Goal: Information Seeking & Learning: Check status

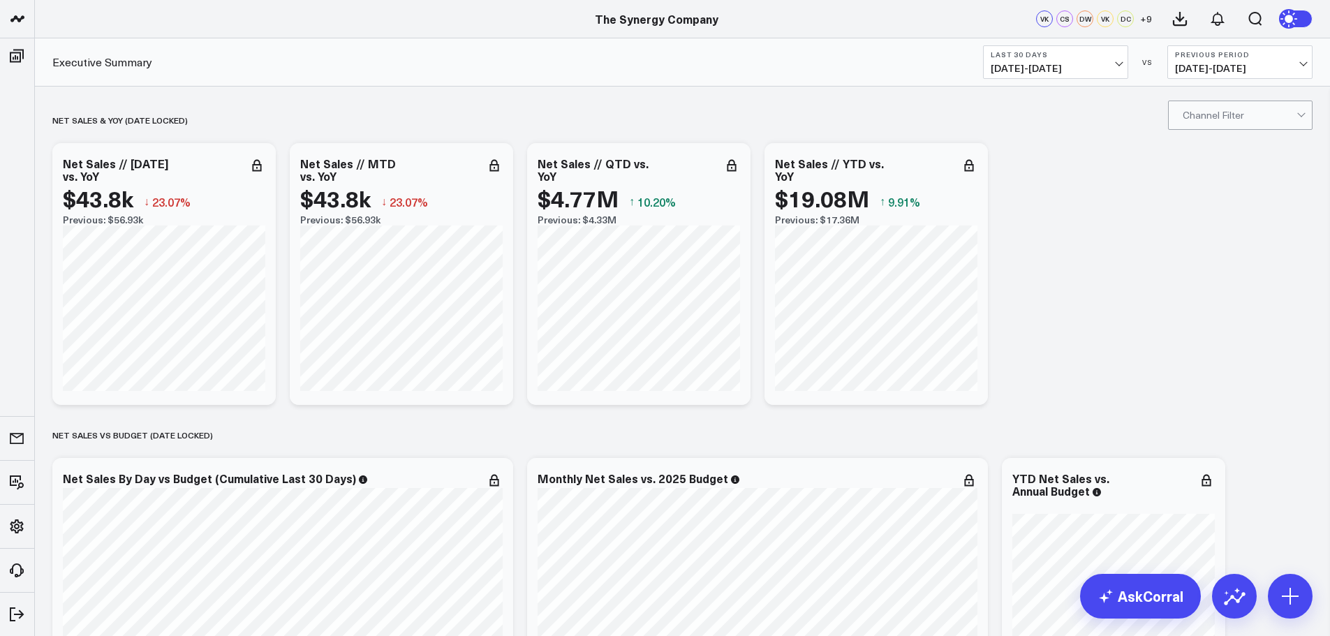
click at [1115, 56] on b "Last 30 Days" at bounding box center [1056, 54] width 130 height 8
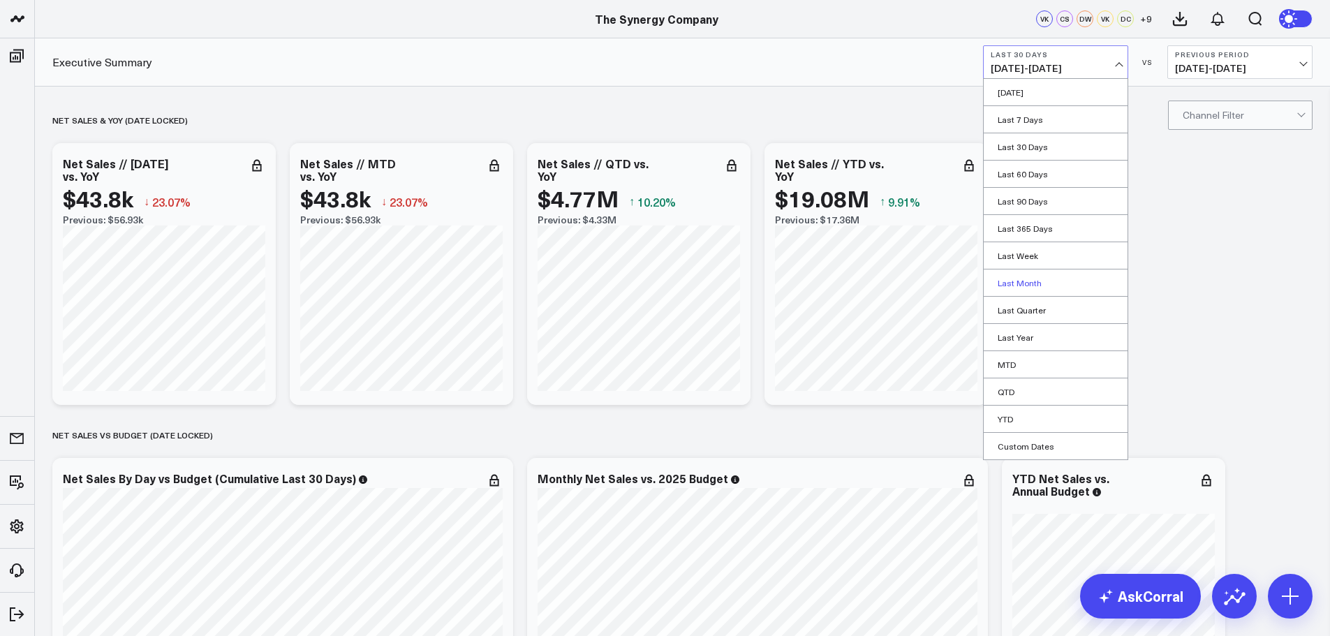
click at [1020, 288] on link "Last Month" at bounding box center [1056, 283] width 144 height 27
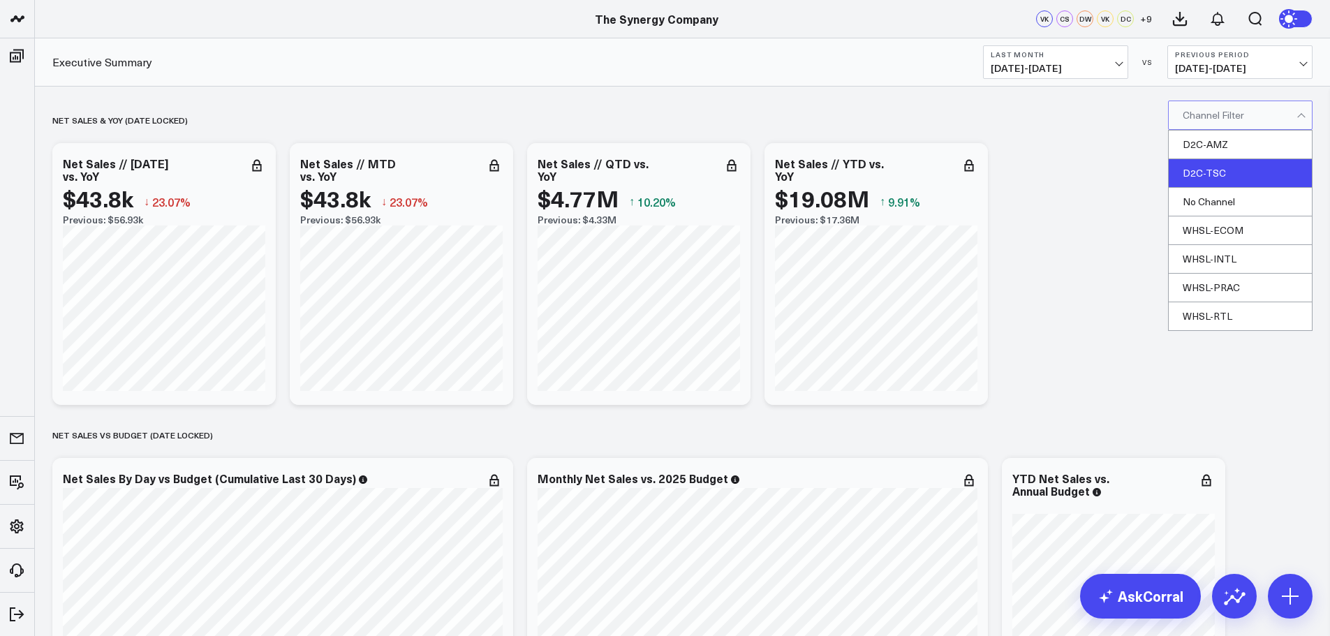
click at [1215, 177] on div "D2C-TSC" at bounding box center [1240, 173] width 143 height 29
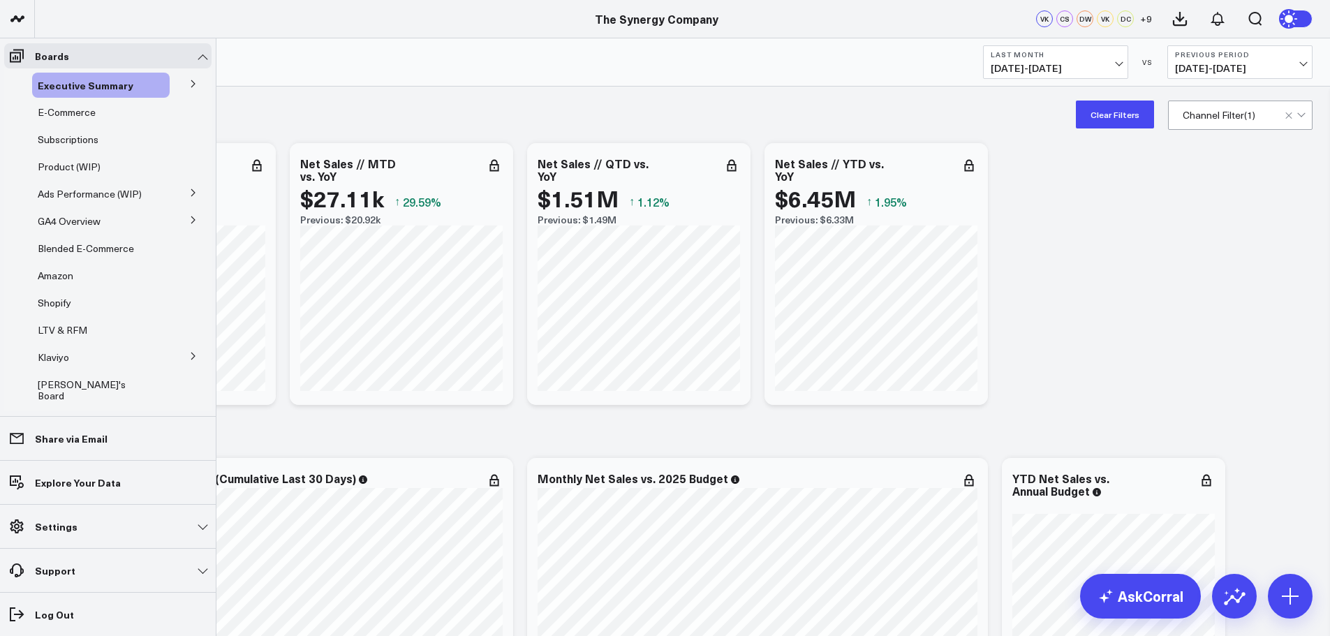
click at [179, 82] on button at bounding box center [193, 83] width 36 height 21
click at [70, 108] on span "Ship Date" at bounding box center [68, 109] width 44 height 13
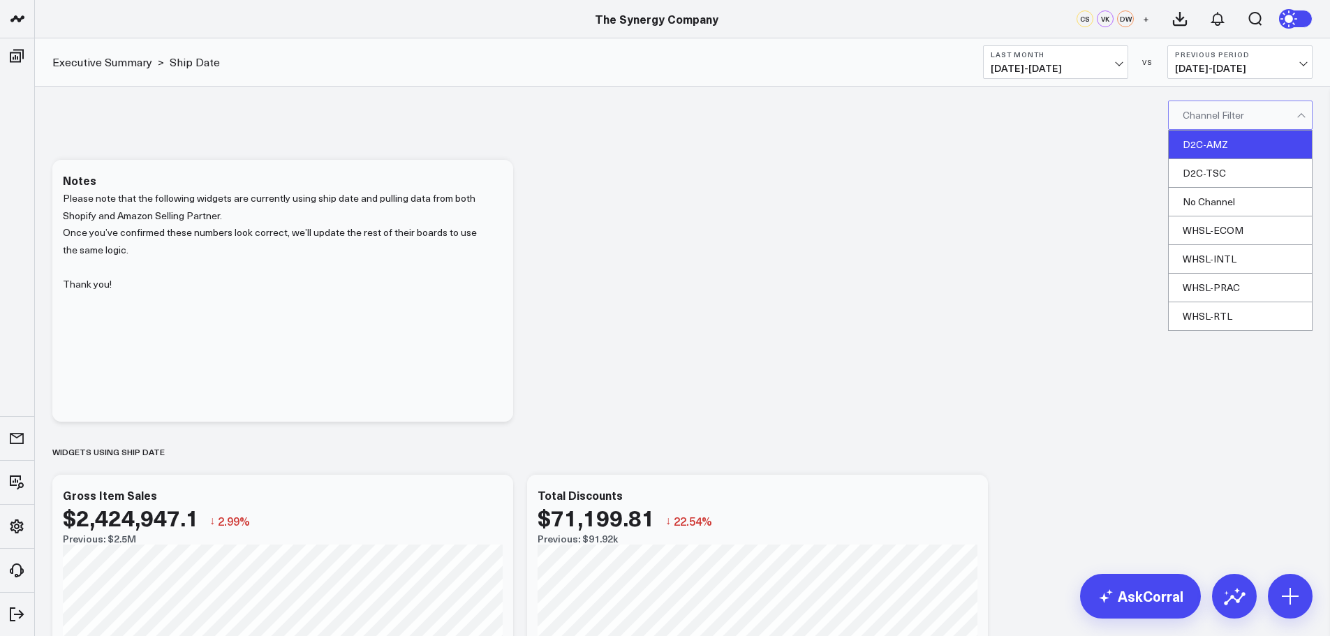
click at [1218, 136] on div "D2C-AMZ" at bounding box center [1240, 145] width 143 height 29
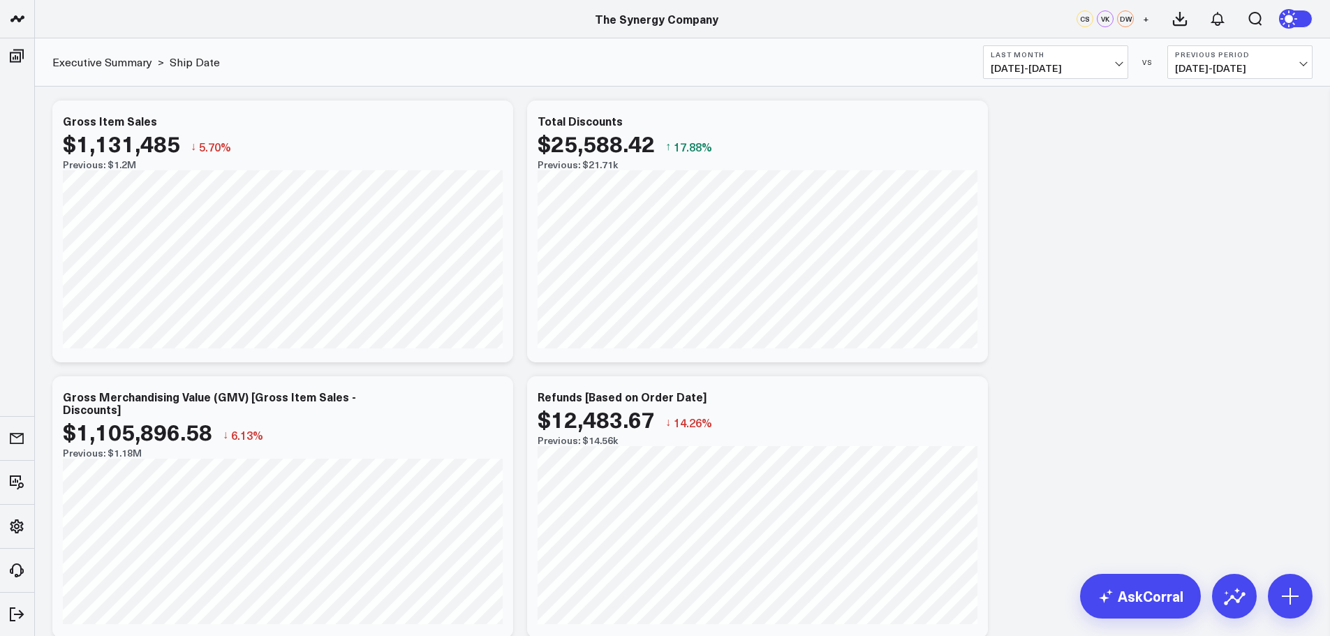
scroll to position [419, 0]
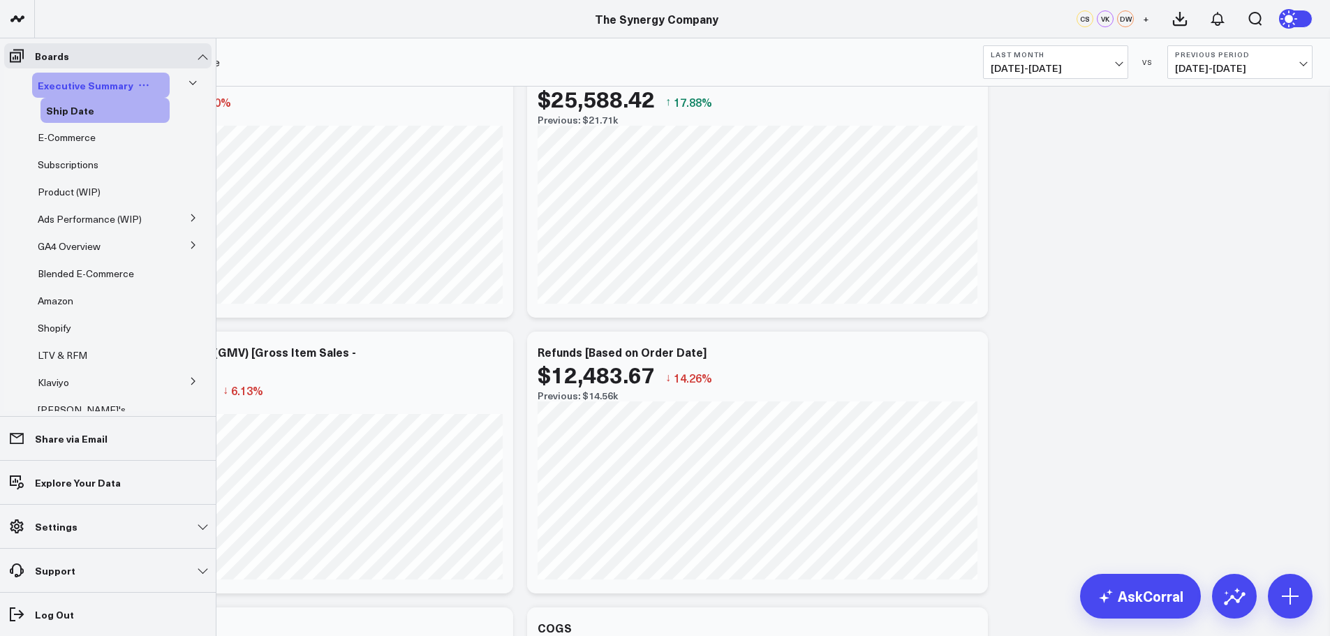
click at [75, 85] on span "Executive Summary" at bounding box center [86, 85] width 96 height 14
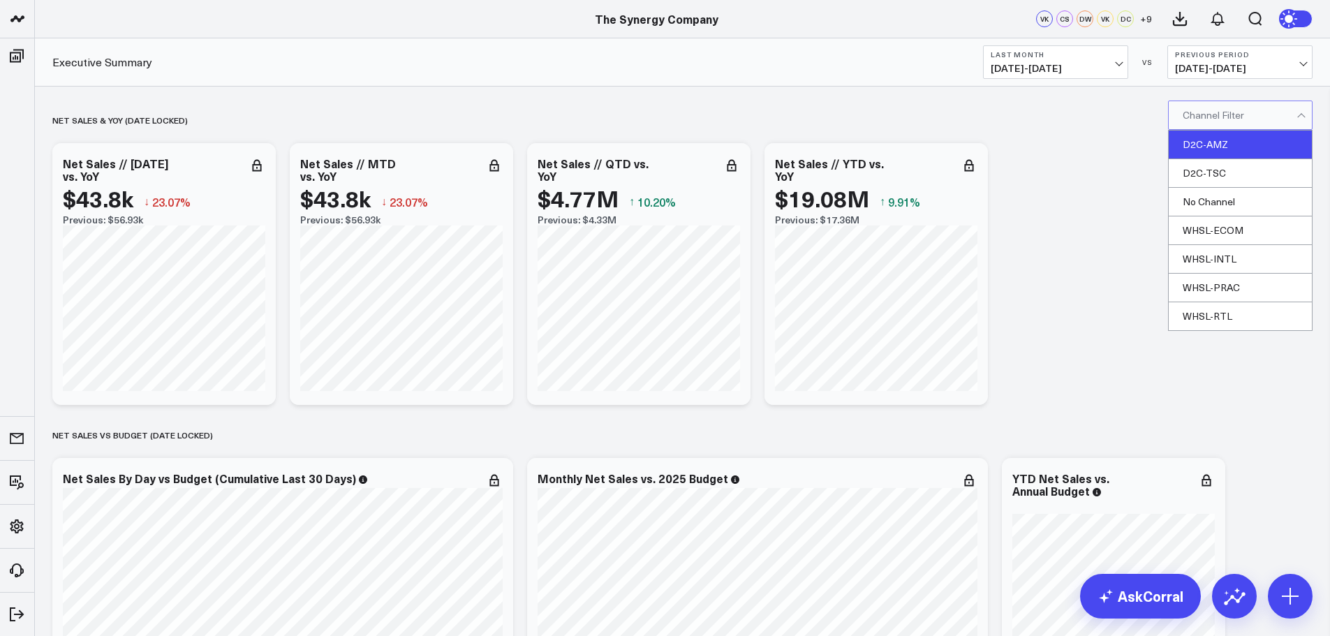
click at [1219, 147] on div "D2C-AMZ" at bounding box center [1240, 145] width 143 height 29
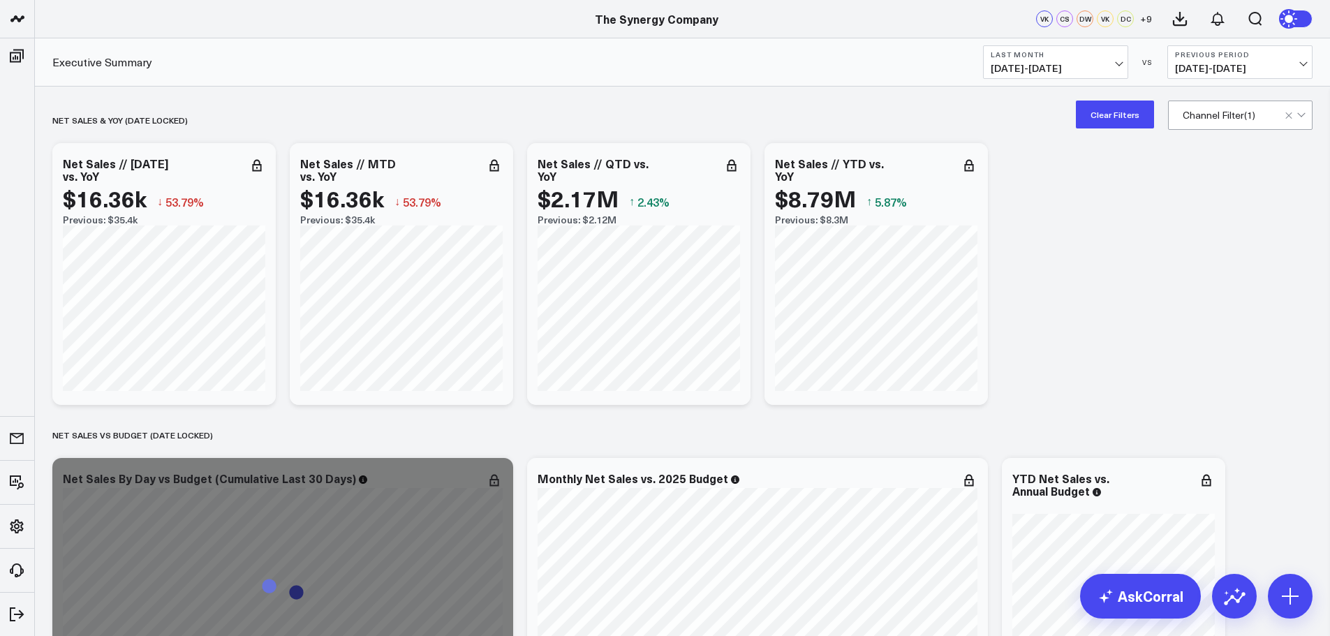
scroll to position [140, 0]
